Goal: Information Seeking & Learning: Learn about a topic

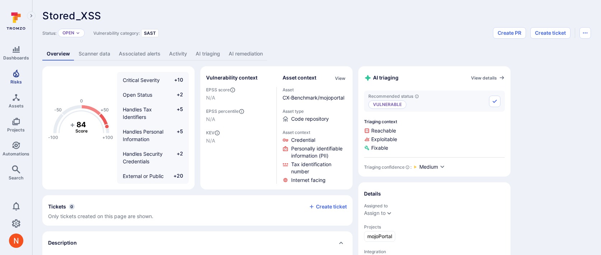
click at [19, 79] on link "Risks" at bounding box center [16, 76] width 32 height 21
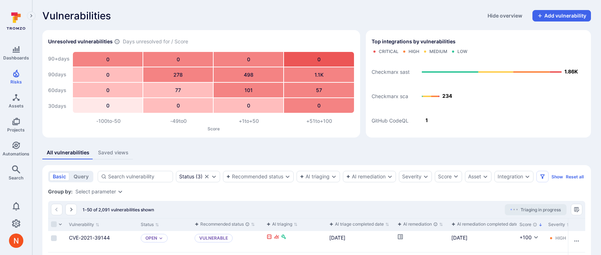
scroll to position [89, 0]
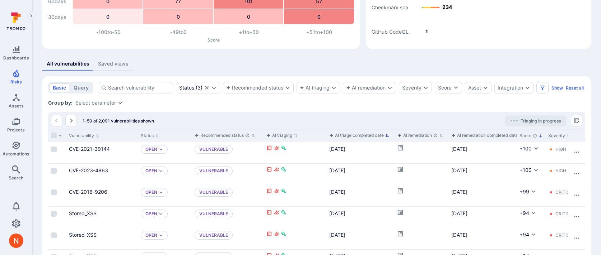
click at [355, 139] on div "AI triage completed date" at bounding box center [356, 135] width 55 height 7
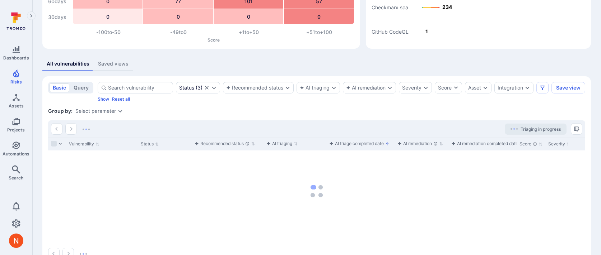
click at [354, 147] on div "AI triage completed date" at bounding box center [356, 143] width 55 height 7
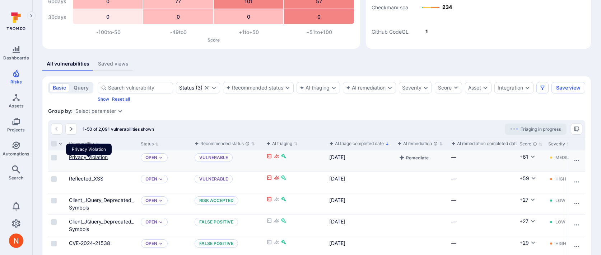
click at [88, 160] on link "Privacy_Violation" at bounding box center [88, 157] width 39 height 6
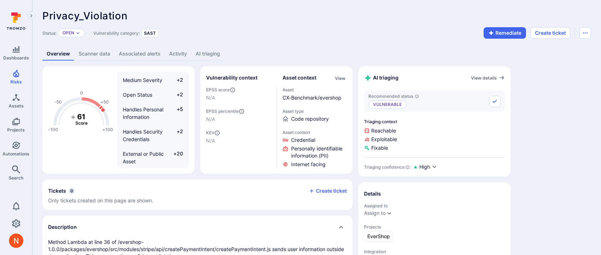
click at [209, 55] on link "AI triaging" at bounding box center [207, 53] width 33 height 13
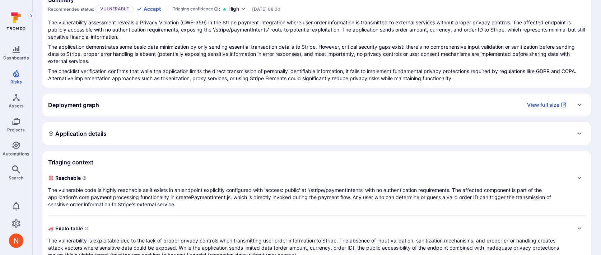
scroll to position [107, 0]
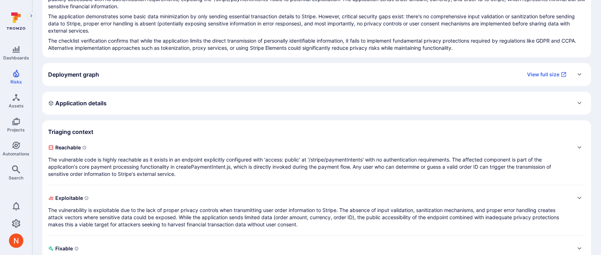
click at [227, 168] on p "The vulnerable code is highly reachable as it exists in an endpoint explicitly …" at bounding box center [309, 167] width 522 height 22
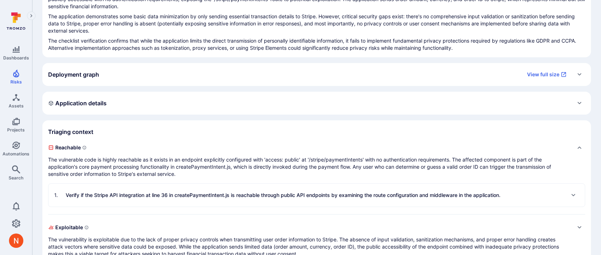
scroll to position [111, 0]
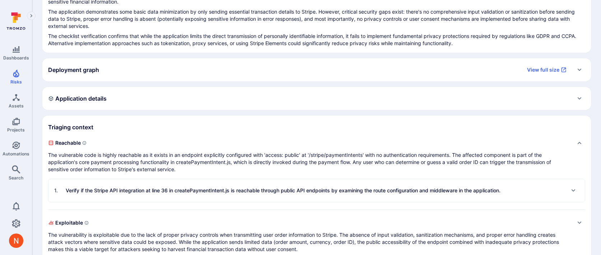
click at [229, 188] on p "Verify if the Stripe API integration at line 36 in createPaymentIntent.js is re…" at bounding box center [283, 190] width 435 height 7
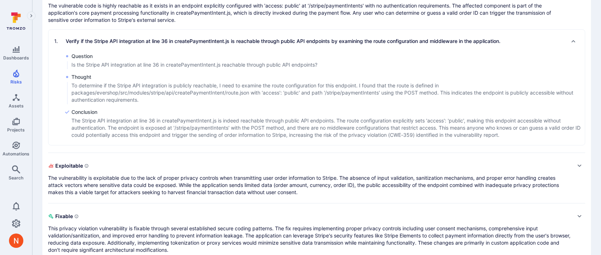
scroll to position [275, 0]
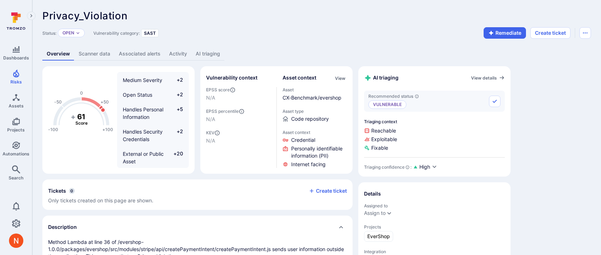
click at [212, 53] on link "AI triaging" at bounding box center [207, 53] width 33 height 13
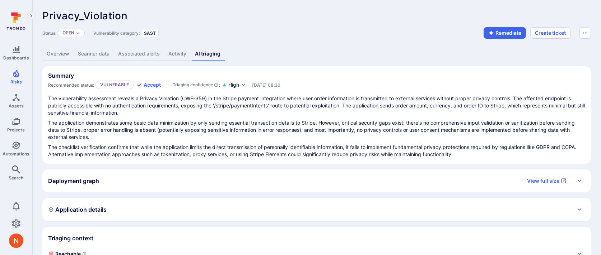
click at [238, 142] on div "The vulnerability assessment reveals a Privacy Violation (CWE-359) in the Strip…" at bounding box center [316, 126] width 537 height 63
